Goal: Navigation & Orientation: Go to known website

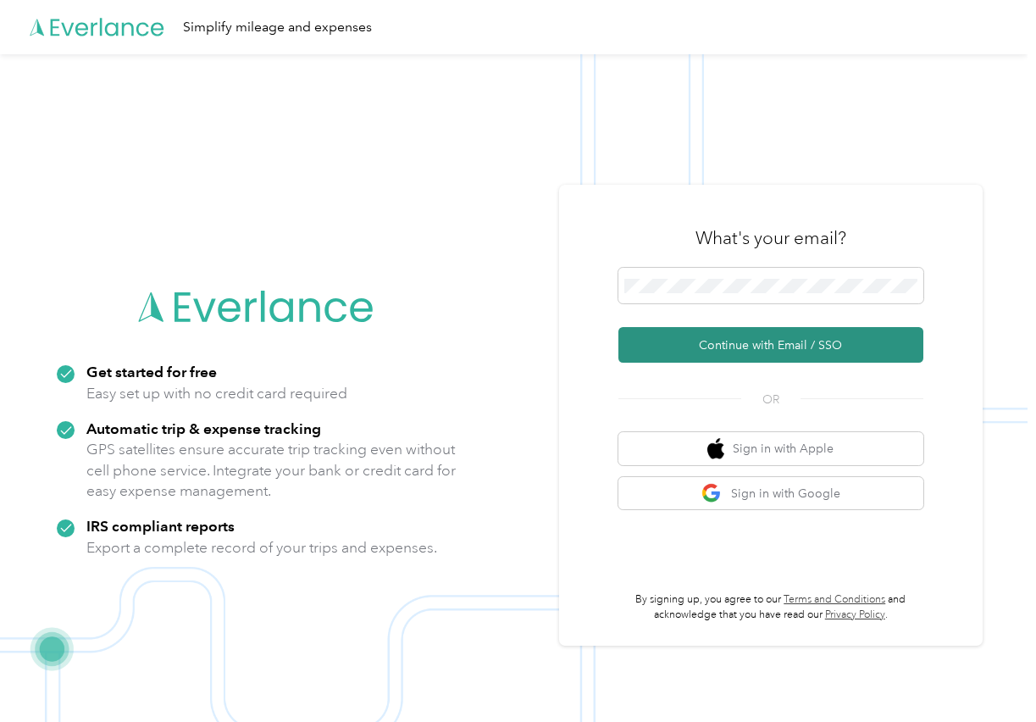
click at [731, 356] on button "Continue with Email / SSO" at bounding box center [771, 345] width 305 height 36
